Goal: Task Accomplishment & Management: Use online tool/utility

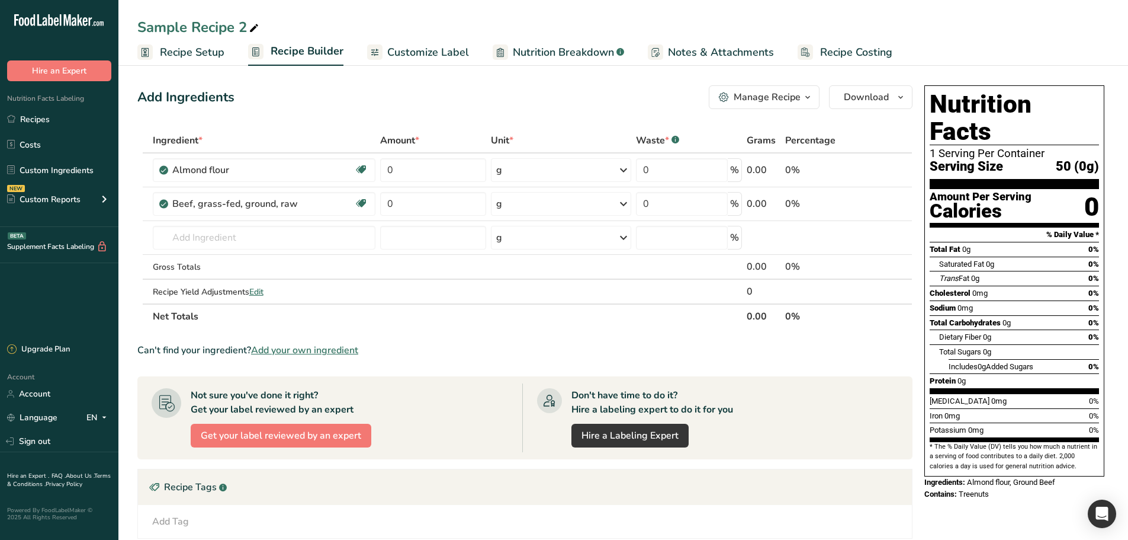
click at [556, 53] on span "Nutrition Breakdown" at bounding box center [563, 52] width 101 height 16
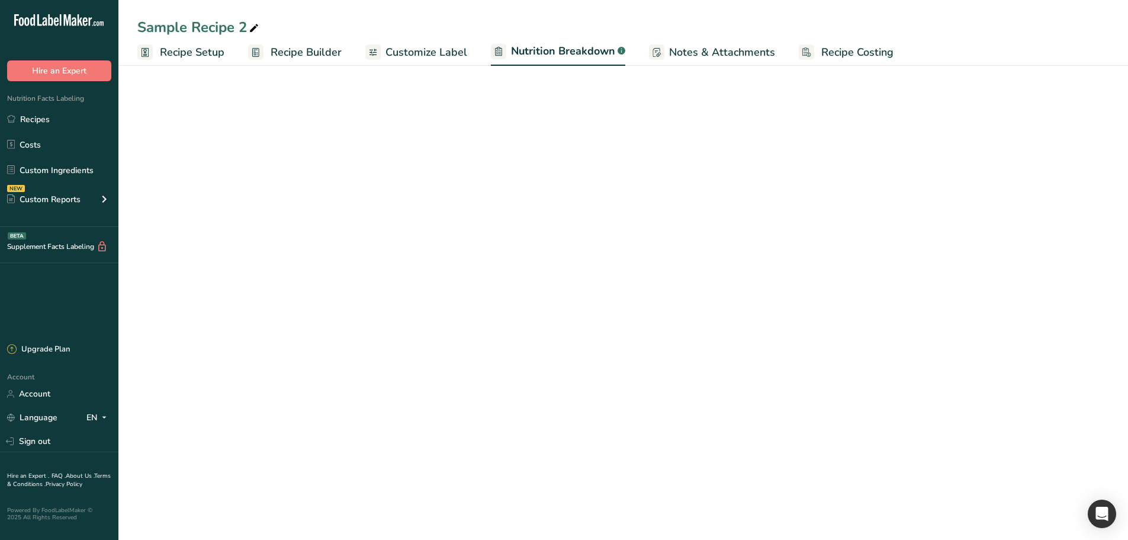
select select "Calories"
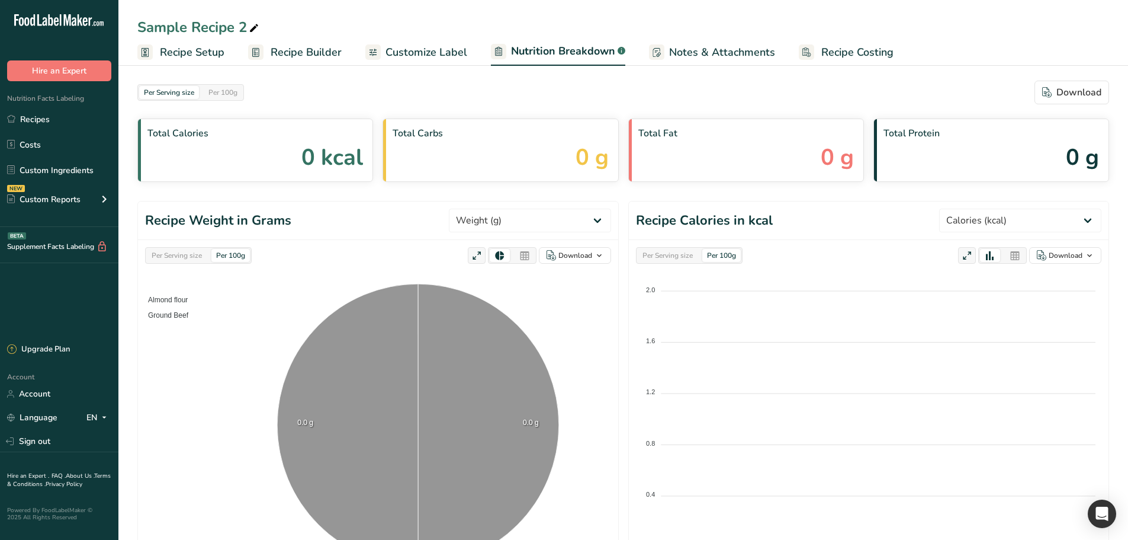
click at [308, 54] on span "Recipe Builder" at bounding box center [306, 52] width 71 height 16
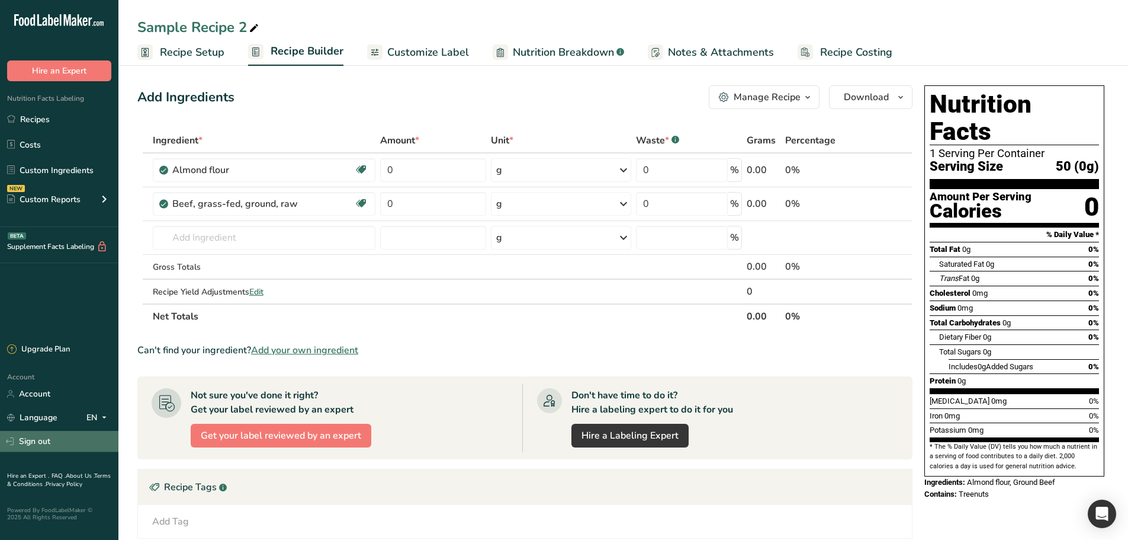
click at [62, 441] on link "Sign out" at bounding box center [59, 441] width 118 height 21
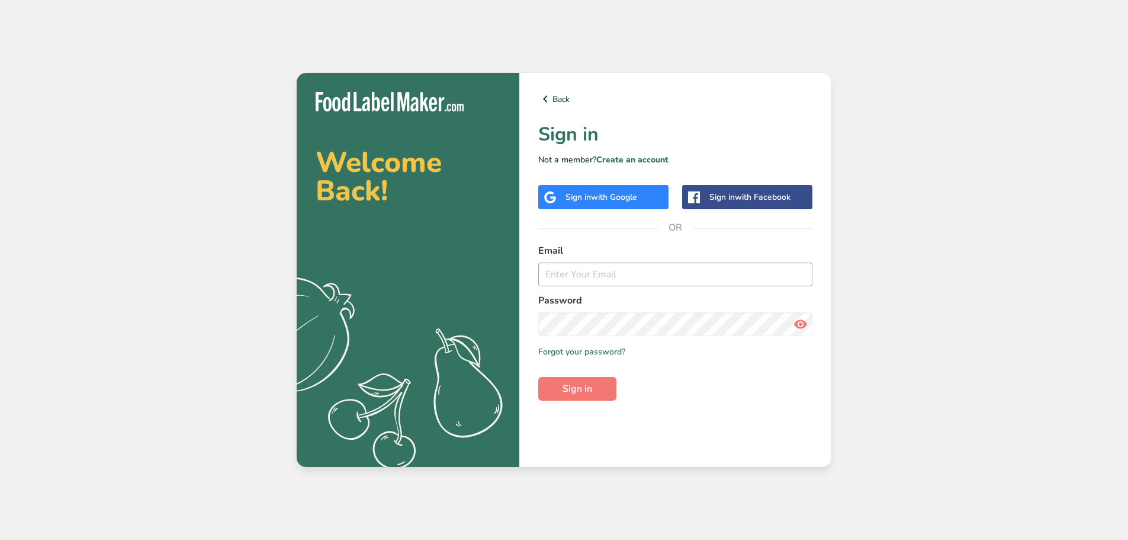
click at [660, 273] on input "email" at bounding box center [675, 274] width 274 height 24
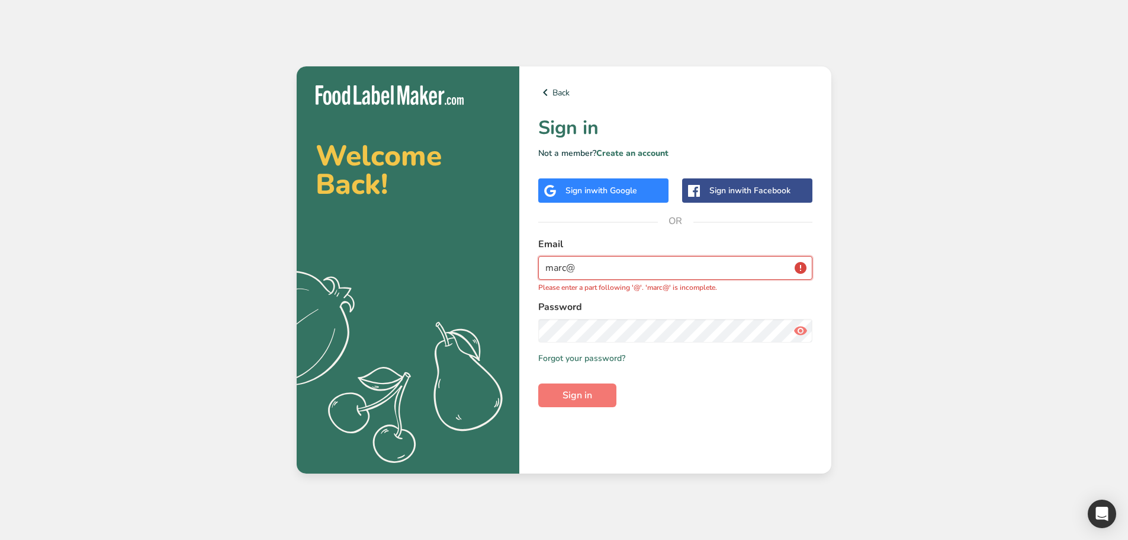
type input "[EMAIL_ADDRESS][DOMAIN_NAME]"
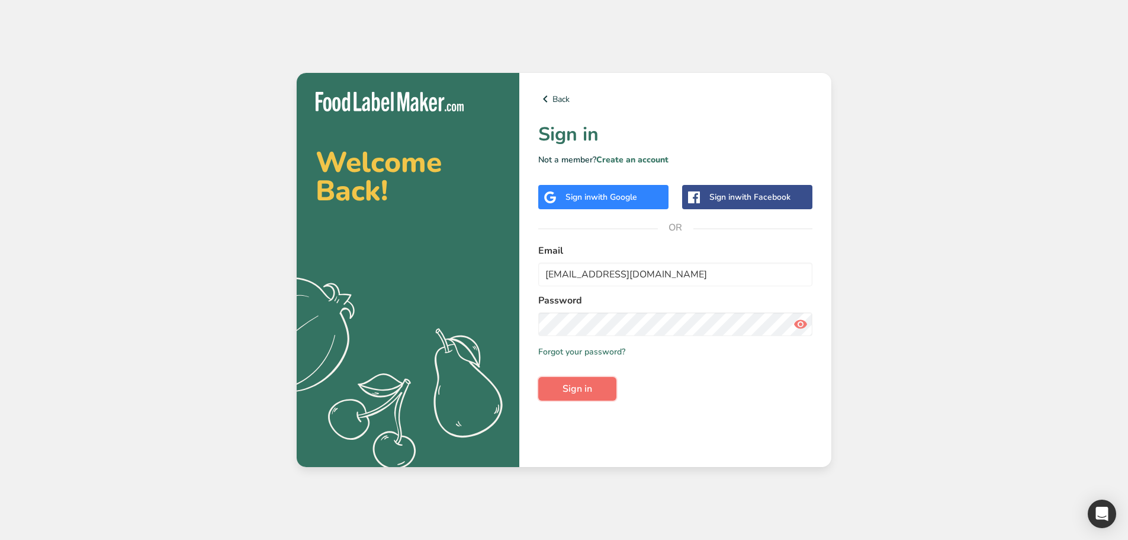
click at [605, 382] on button "Sign in" at bounding box center [577, 389] width 78 height 24
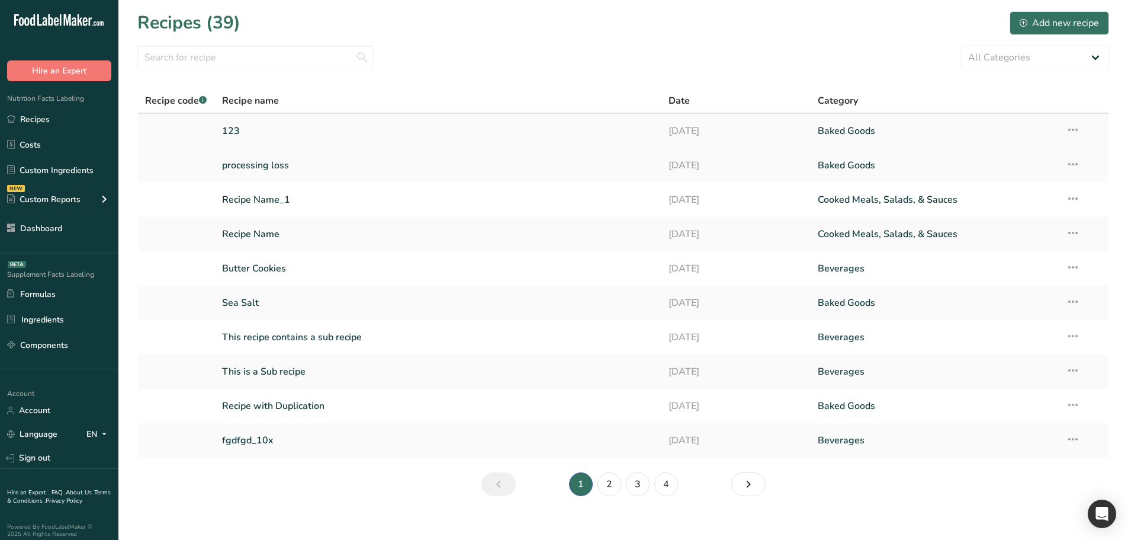
click at [255, 131] on link "123" at bounding box center [438, 130] width 433 height 25
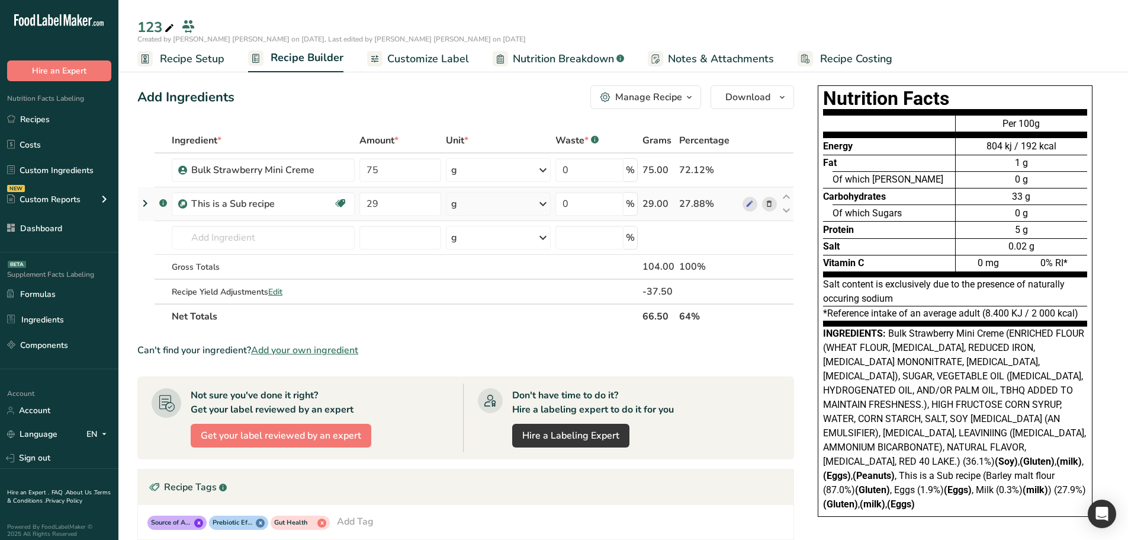
click at [145, 205] on icon at bounding box center [145, 202] width 14 height 21
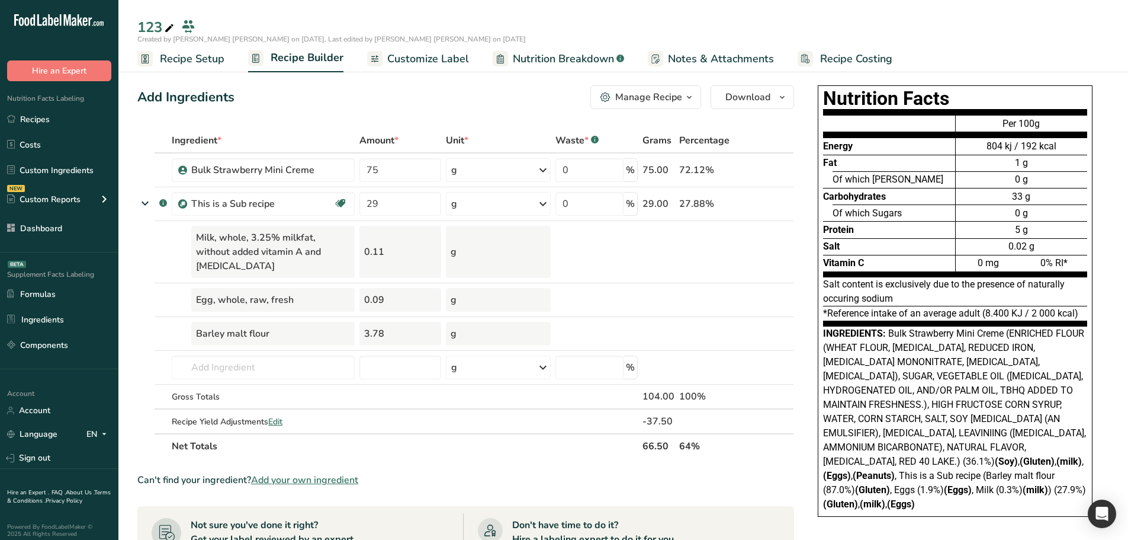
click at [543, 62] on span "Nutrition Breakdown" at bounding box center [563, 59] width 101 height 16
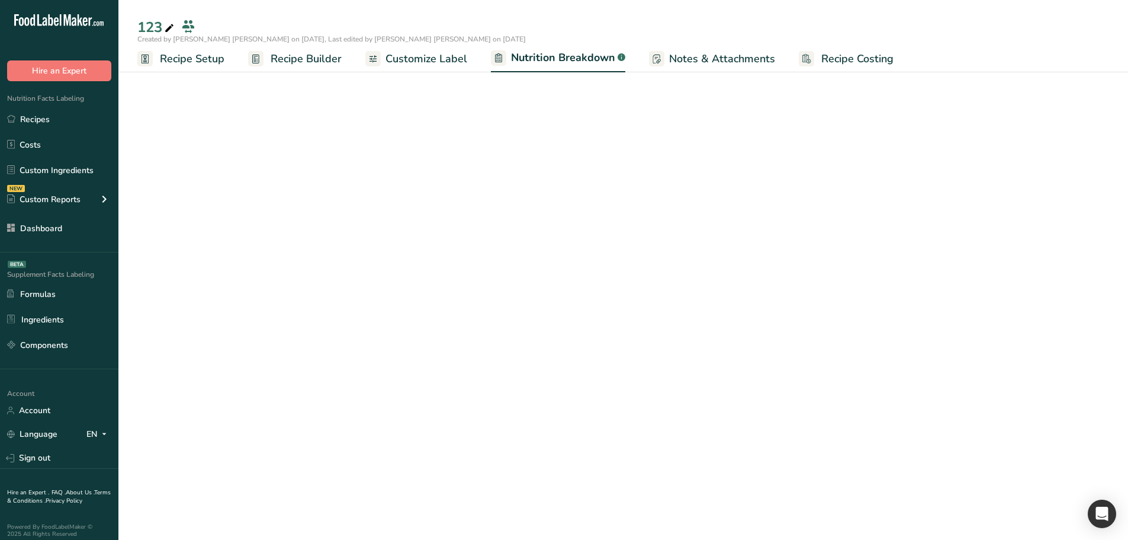
select select "Calories"
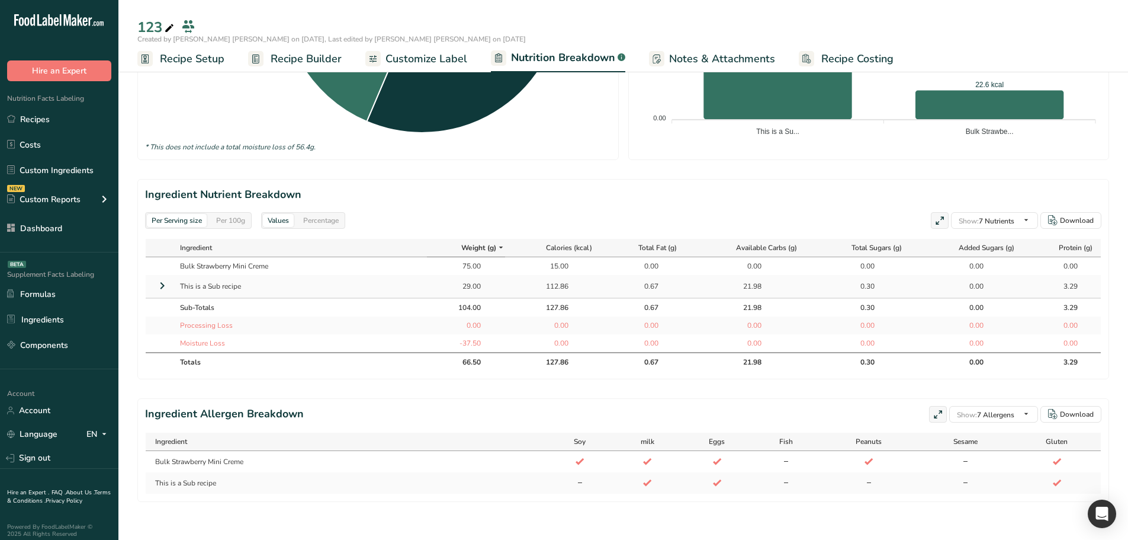
scroll to position [438, 0]
click at [162, 279] on icon at bounding box center [162, 285] width 14 height 21
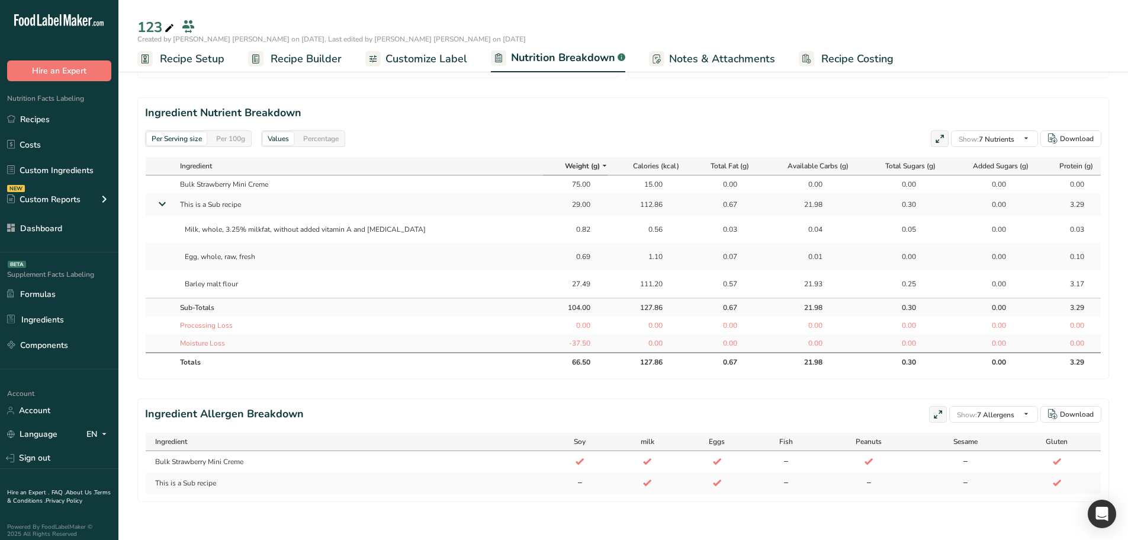
scroll to position [520, 0]
drag, startPoint x: 566, startPoint y: 274, endPoint x: 179, endPoint y: 218, distance: 391.3
click at [177, 218] on tbody "Bulk Strawberry Mini Creme 75.00 15.00 0.00 0.00 0.00 0.00 0.00 This is a Sub r…" at bounding box center [623, 263] width 955 height 176
click at [214, 219] on div "Milk, whole, 3.25% milkfat, without added vitamin A and [MEDICAL_DATA]" at bounding box center [359, 229] width 358 height 20
drag, startPoint x: 156, startPoint y: 192, endPoint x: 751, endPoint y: 203, distance: 595.3
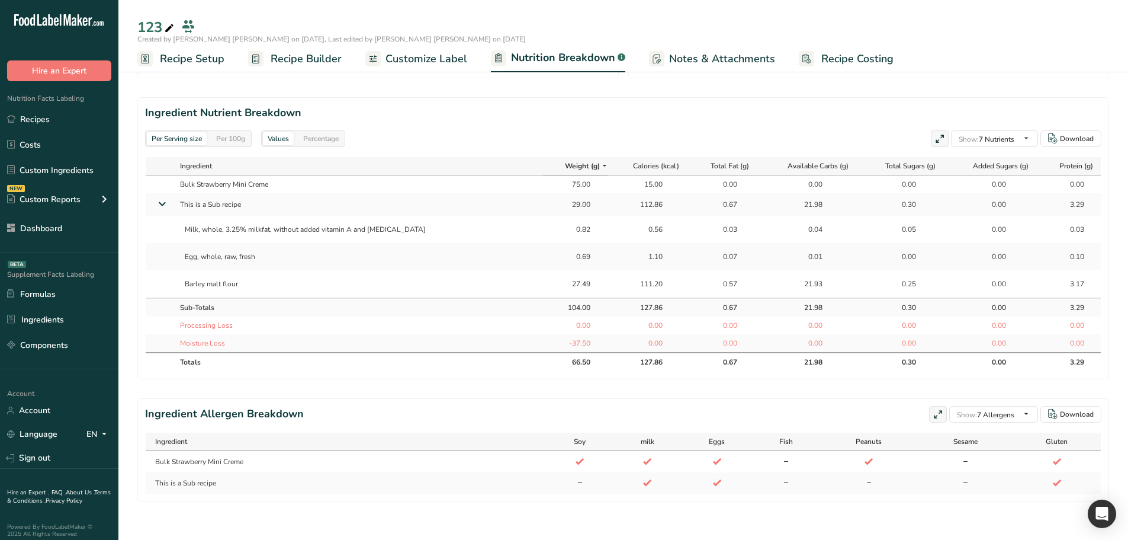
click at [751, 203] on tr "This is a Sub recipe 29.00 112.86 0.67 21.98 0.30 0.00 3.29" at bounding box center [623, 204] width 955 height 23
click at [159, 197] on icon at bounding box center [162, 204] width 21 height 14
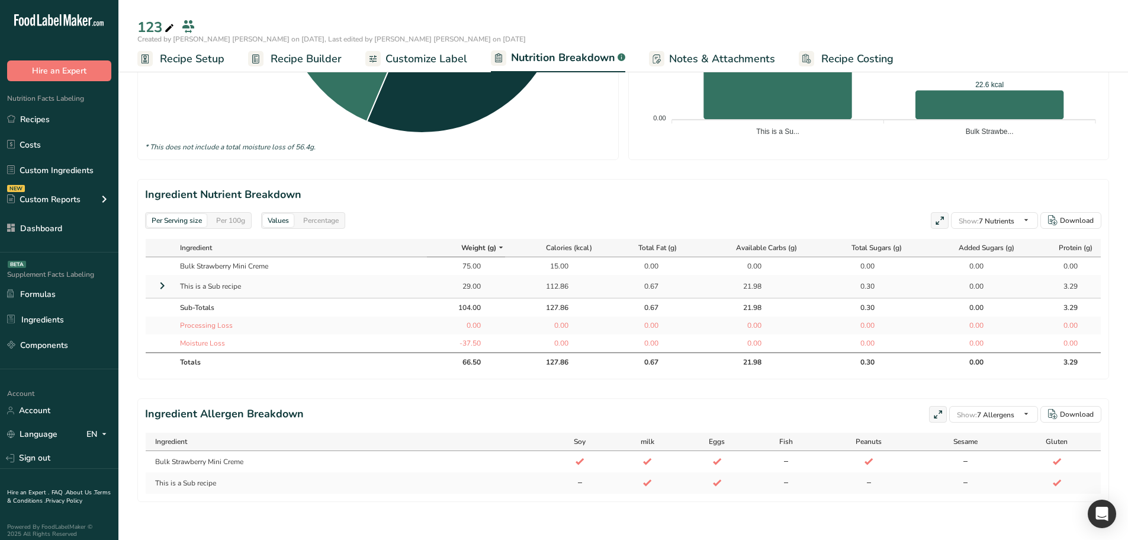
scroll to position [438, 0]
click at [159, 275] on icon at bounding box center [162, 285] width 14 height 21
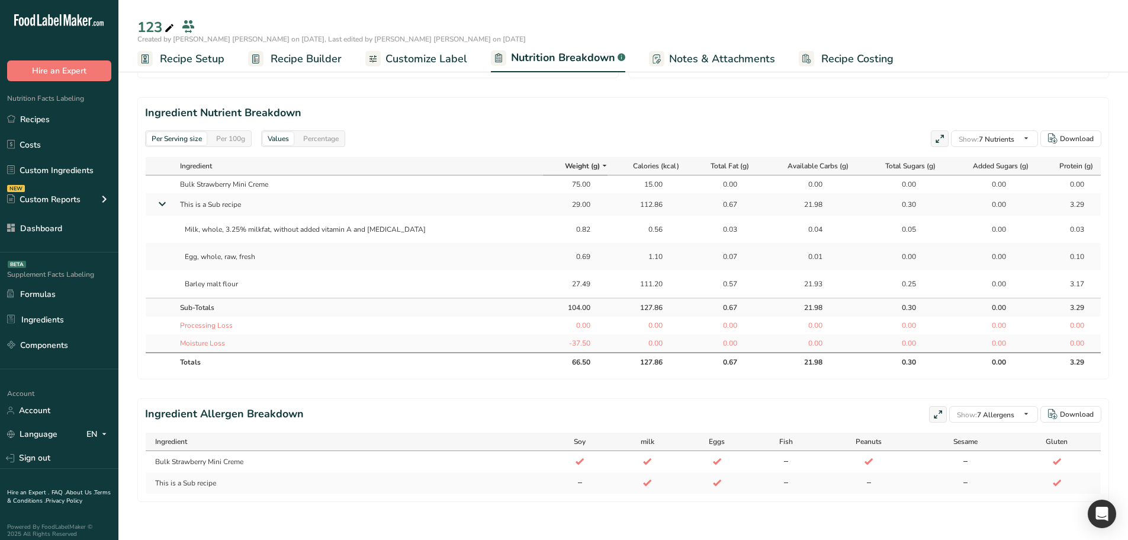
drag, startPoint x: 550, startPoint y: 216, endPoint x: 584, endPoint y: 281, distance: 73.7
click at [576, 274] on tbody "Bulk Strawberry Mini Creme 75.00 15.00 0.00 0.00 0.00 0.00 0.00 This is a Sub r…" at bounding box center [623, 263] width 955 height 176
click at [608, 281] on td "111.20" at bounding box center [648, 283] width 81 height 27
drag, startPoint x: 625, startPoint y: 221, endPoint x: 675, endPoint y: 278, distance: 75.6
click at [652, 269] on tbody "Bulk Strawberry Mini Creme 75.00 15.00 0.00 0.00 0.00 0.00 0.00 This is a Sub r…" at bounding box center [623, 263] width 955 height 176
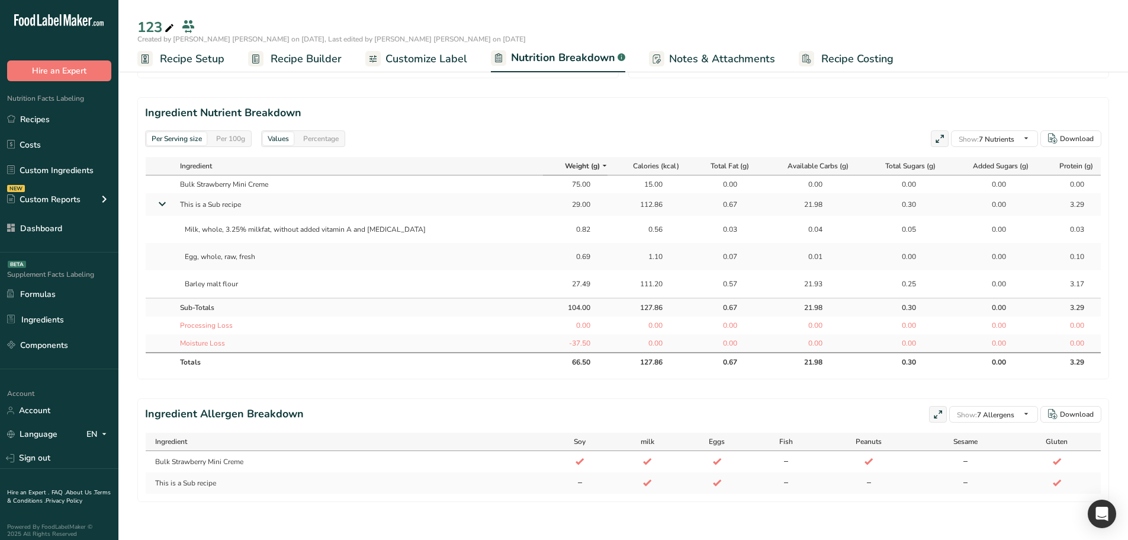
click at [688, 281] on td "0.57" at bounding box center [722, 283] width 69 height 27
click at [1026, 132] on icon "button" at bounding box center [1026, 138] width 9 height 15
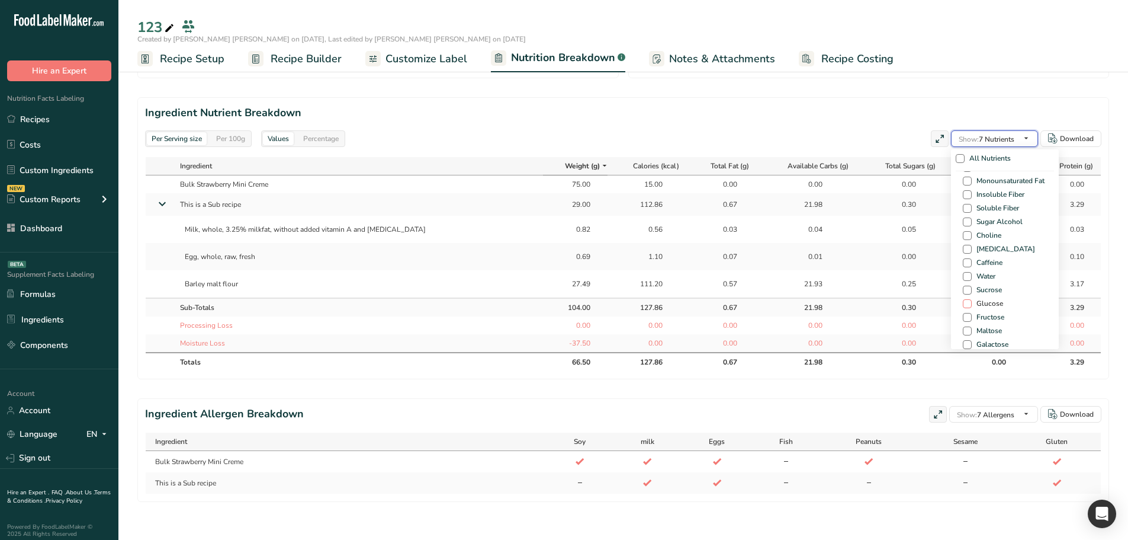
scroll to position [711, 0]
click at [964, 265] on span at bounding box center [967, 269] width 9 height 9
click at [964, 265] on input "Water" at bounding box center [967, 269] width 8 height 8
checkbox input "true"
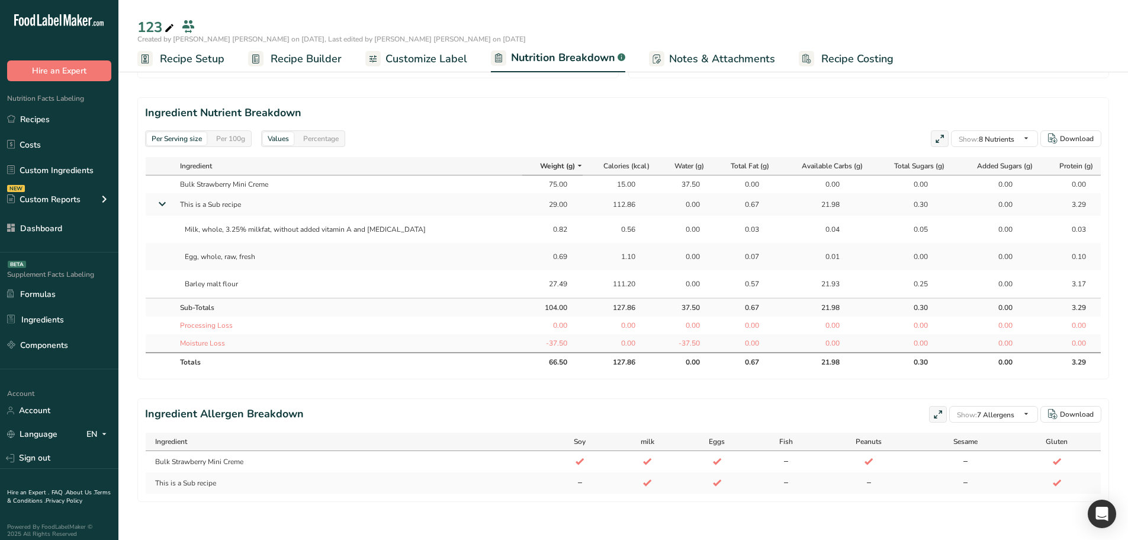
click at [667, 226] on td "0.00" at bounding box center [685, 229] width 53 height 27
drag, startPoint x: 181, startPoint y: 195, endPoint x: 232, endPoint y: 209, distance: 52.9
click at [262, 201] on td "This is a Sub recipe" at bounding box center [349, 204] width 348 height 23
click at [223, 201] on td "This is a Sub recipe" at bounding box center [349, 204] width 348 height 23
click at [223, 195] on td "This is a Sub recipe" at bounding box center [349, 204] width 348 height 23
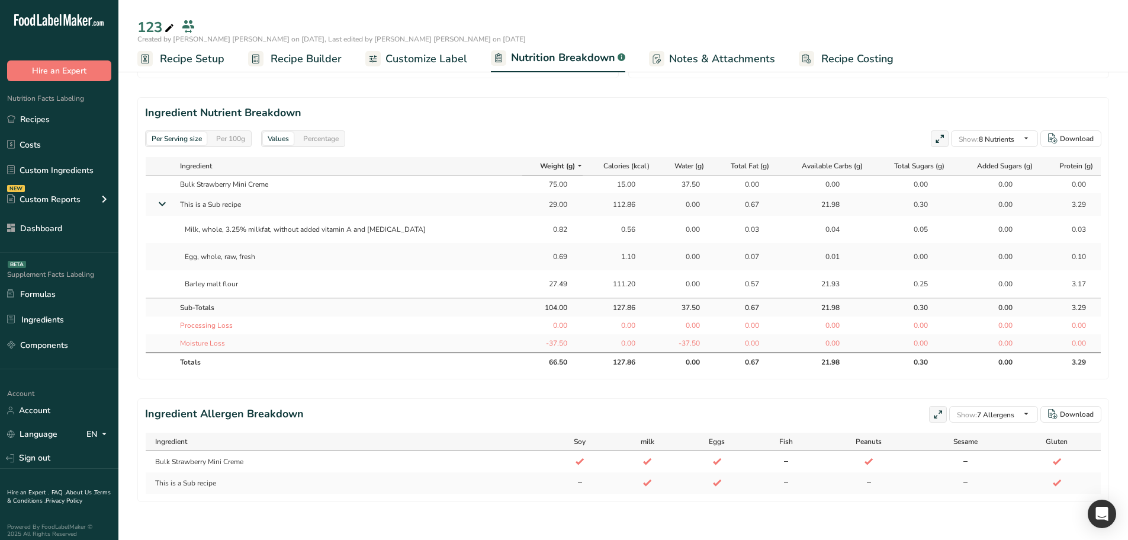
click at [223, 195] on td "This is a Sub recipe" at bounding box center [349, 204] width 348 height 23
click at [671, 199] on div "0.00" at bounding box center [685, 204] width 30 height 11
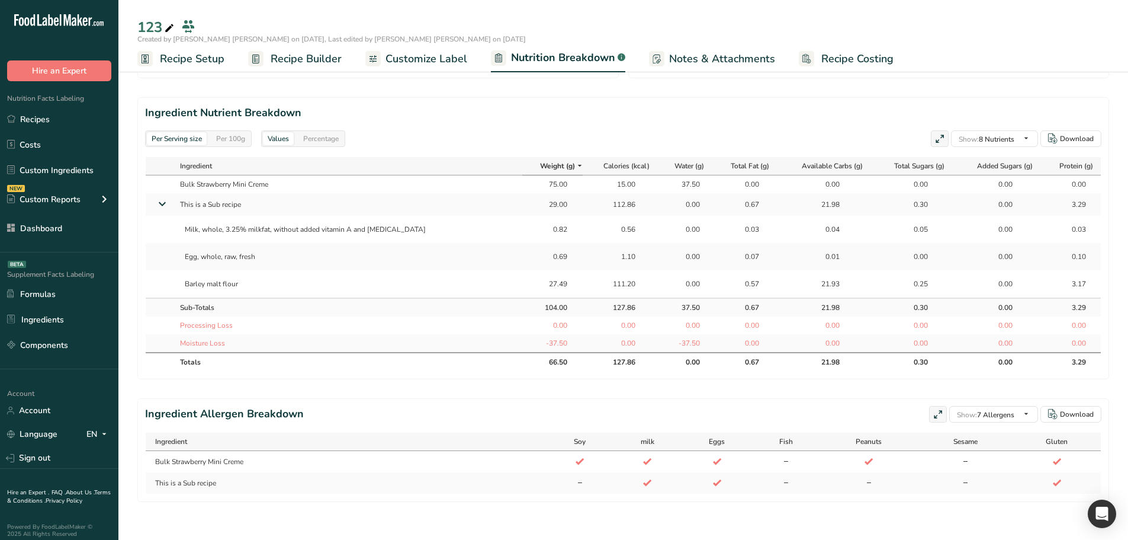
click at [670, 224] on div "0.00" at bounding box center [685, 229] width 30 height 11
click at [677, 251] on div "0.00" at bounding box center [685, 256] width 30 height 11
click at [676, 251] on div "0.00" at bounding box center [685, 256] width 30 height 11
click at [660, 283] on td "0.00" at bounding box center [685, 283] width 53 height 27
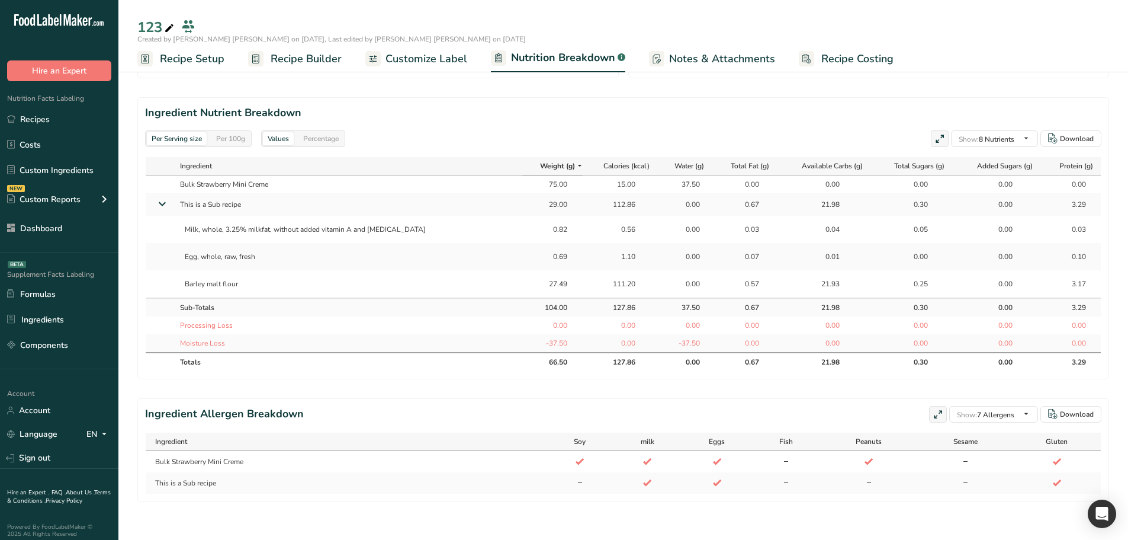
click at [670, 278] on div "0.00" at bounding box center [685, 283] width 30 height 11
click at [682, 302] on div "37.50" at bounding box center [685, 307] width 43 height 11
click at [236, 132] on div "Per 100g" at bounding box center [230, 138] width 38 height 13
click at [174, 132] on div "Per Serving size" at bounding box center [177, 138] width 60 height 13
